Goal: Use online tool/utility: Utilize a website feature to perform a specific function

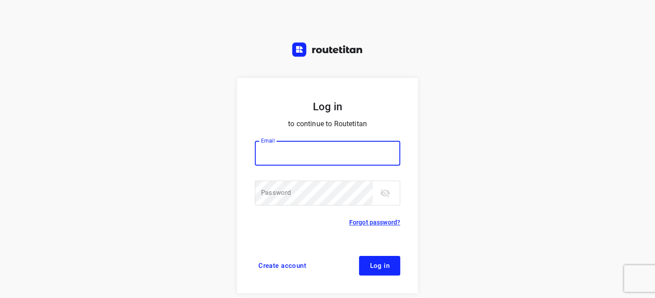
type input "horeca@kaddour.nl"
click at [379, 272] on button "Log in" at bounding box center [379, 266] width 41 height 20
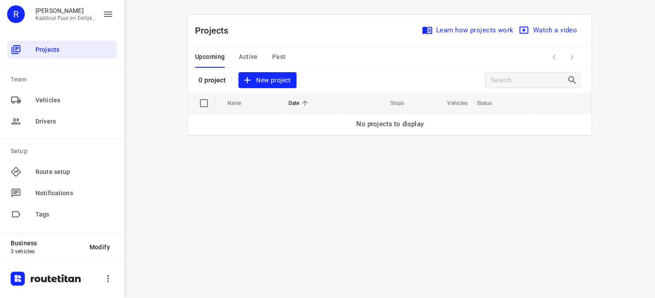
click at [244, 57] on span "Active" at bounding box center [248, 56] width 19 height 11
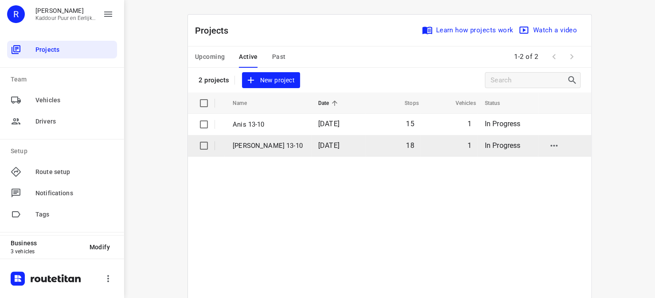
click at [242, 148] on p "[PERSON_NAME] 13-10" at bounding box center [269, 146] width 72 height 10
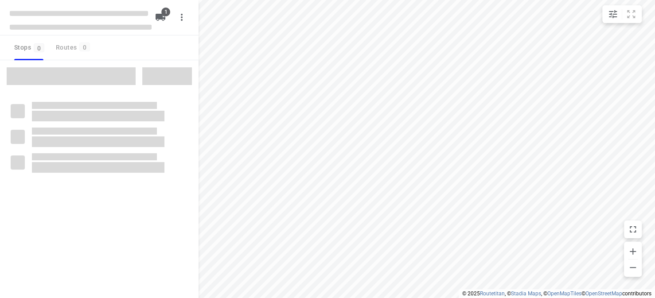
type input "distance"
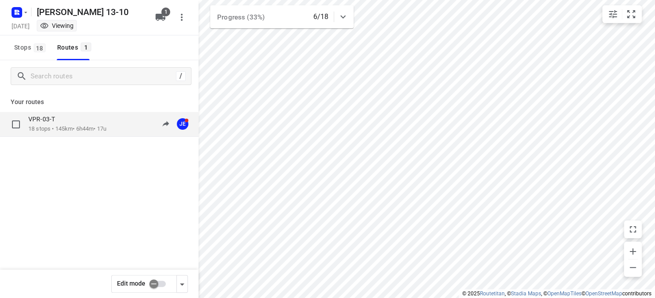
click at [82, 121] on div "VPR-03-T" at bounding box center [67, 120] width 78 height 10
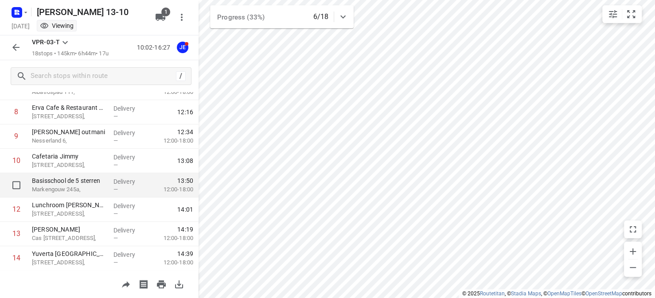
scroll to position [222, 0]
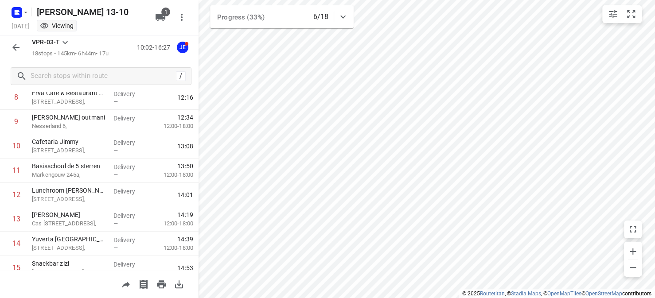
click at [231, 298] on html "i © 2025 Routetitan , © Stadia Maps , © OpenMapTiles © OpenStreetMap contributo…" at bounding box center [327, 149] width 655 height 298
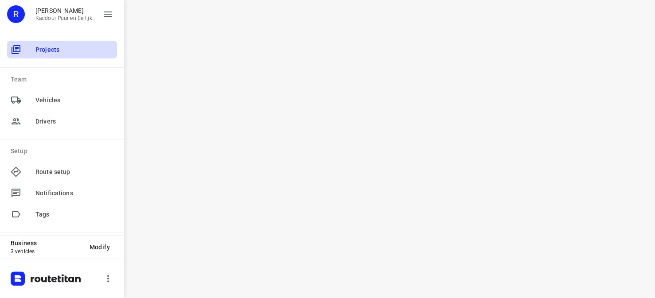
click at [51, 44] on div "Projects" at bounding box center [62, 50] width 110 height 18
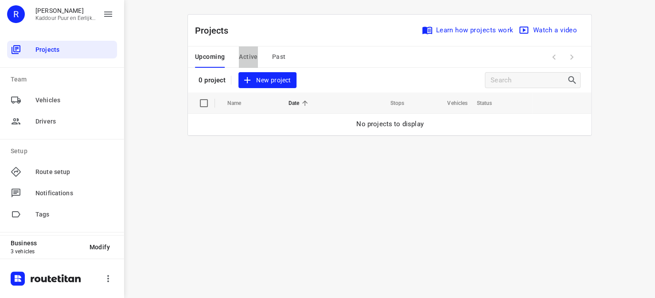
click at [253, 56] on span "Active" at bounding box center [248, 56] width 19 height 11
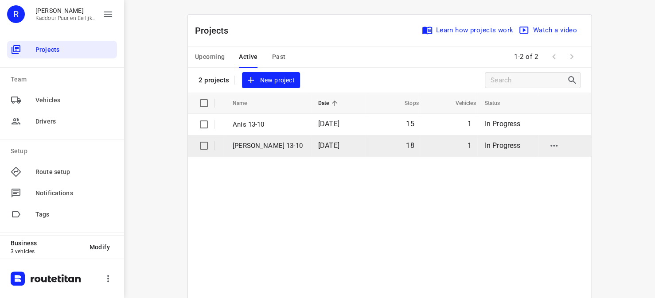
click at [237, 143] on p "[PERSON_NAME] 13-10" at bounding box center [269, 146] width 72 height 10
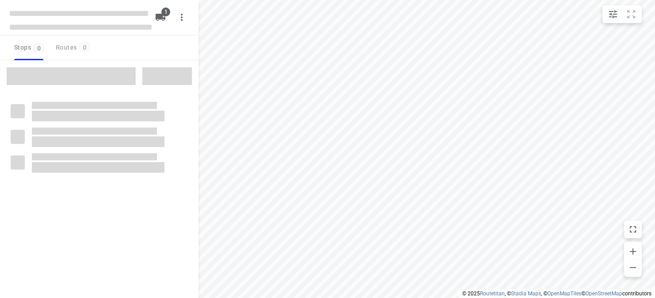
type input "distance"
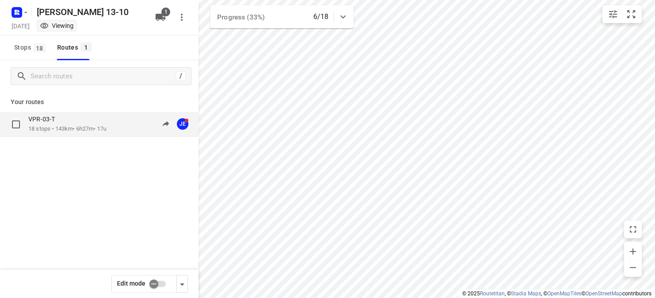
click at [72, 126] on p "18 stops • 143km • 6h27m • 17u" at bounding box center [67, 129] width 78 height 8
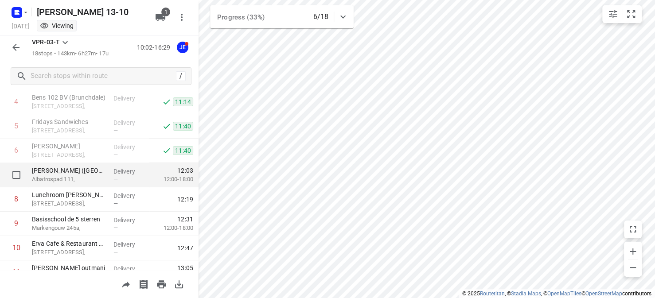
scroll to position [133, 0]
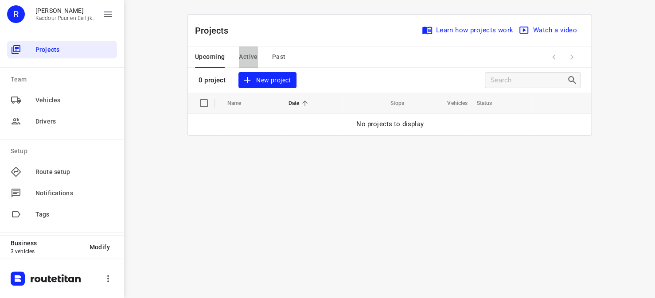
click at [251, 55] on span "Active" at bounding box center [248, 56] width 19 height 11
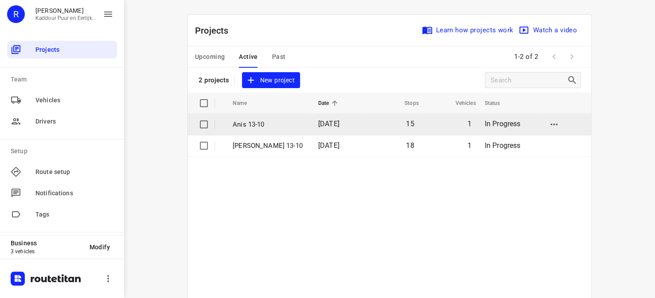
click at [242, 126] on p "Anis 13-10" at bounding box center [269, 125] width 72 height 10
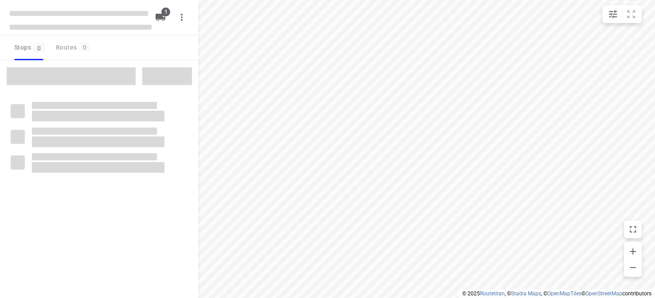
type input "distance"
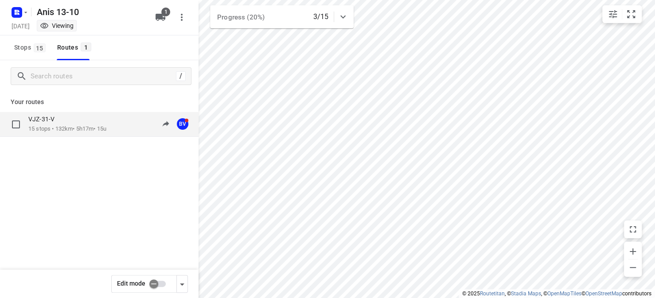
click at [89, 133] on p "15 stops • 132km • 5h17m • 15u" at bounding box center [67, 129] width 78 height 8
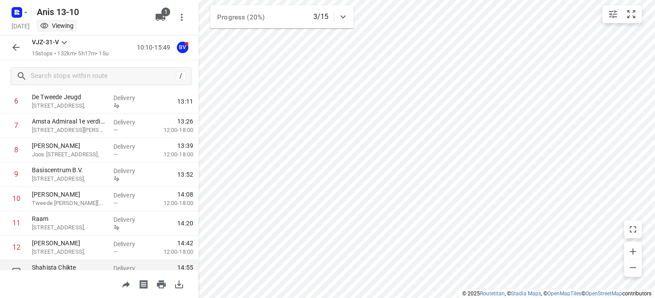
scroll to position [168, 0]
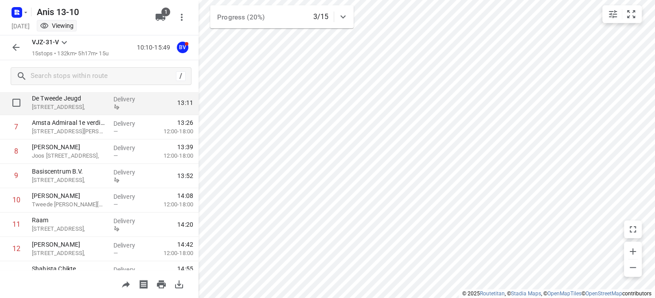
drag, startPoint x: 4, startPoint y: 97, endPoint x: 9, endPoint y: 95, distance: 5.2
click at [9, 95] on input "checkbox" at bounding box center [17, 103] width 18 height 18
checkbox input "true"
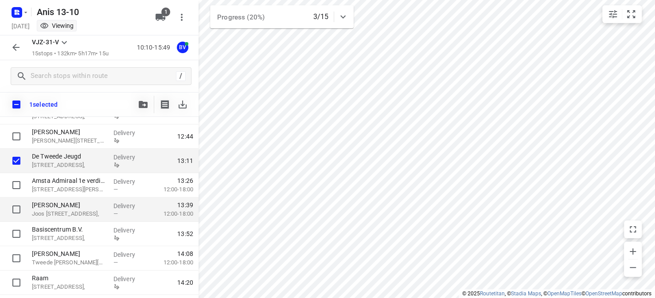
scroll to position [133, 0]
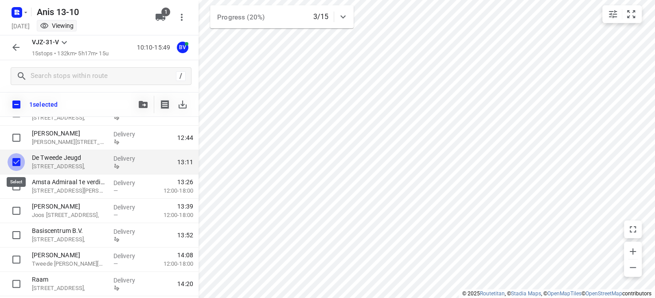
click at [16, 161] on input "checkbox" at bounding box center [17, 162] width 18 height 18
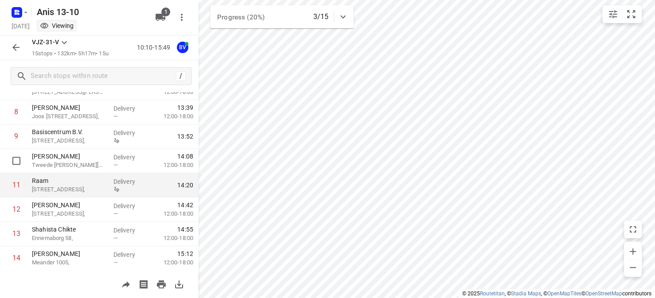
scroll to position [222, 0]
